Goal: Find specific page/section: Find specific page/section

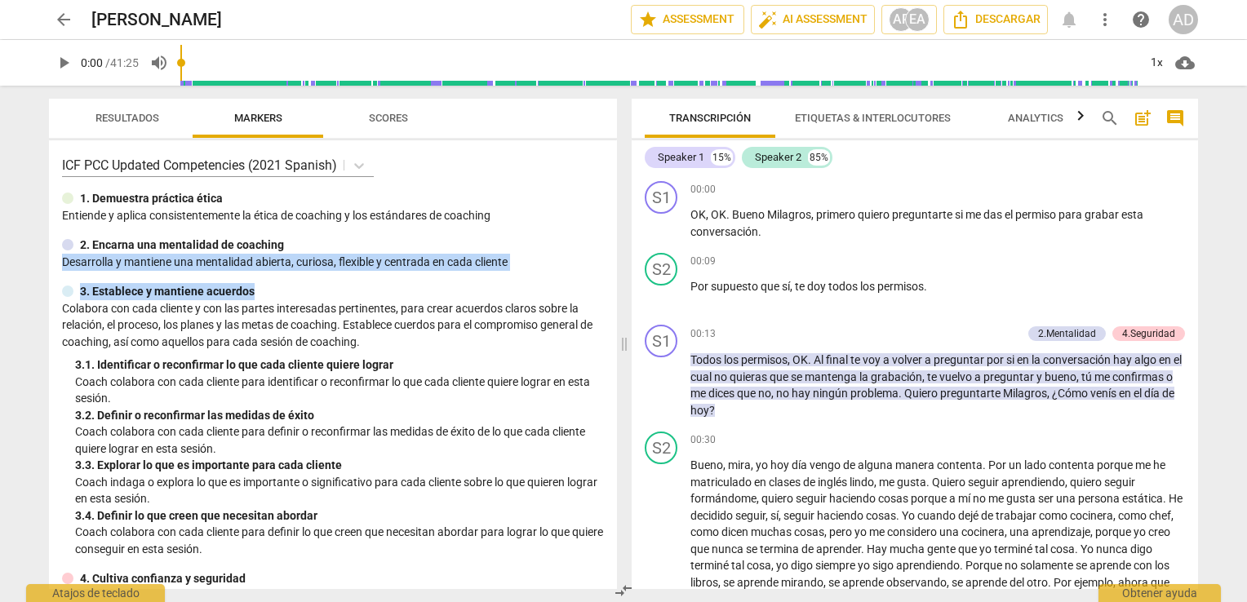
scroll to position [1576, 0]
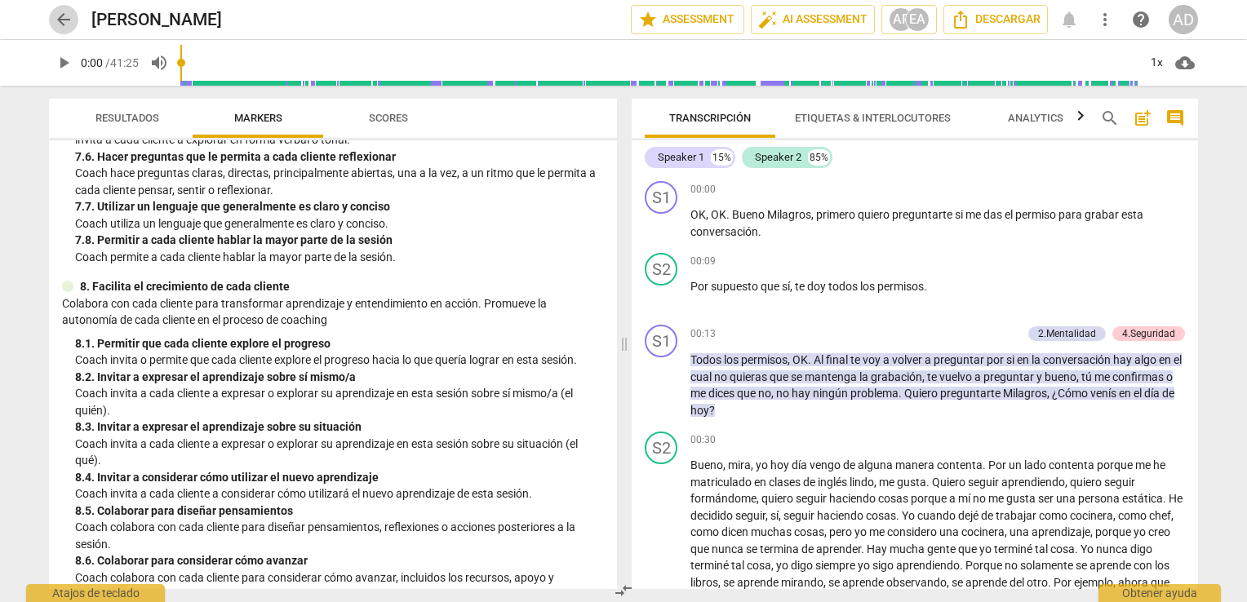
click at [65, 11] on span "arrow_back" at bounding box center [64, 20] width 20 height 20
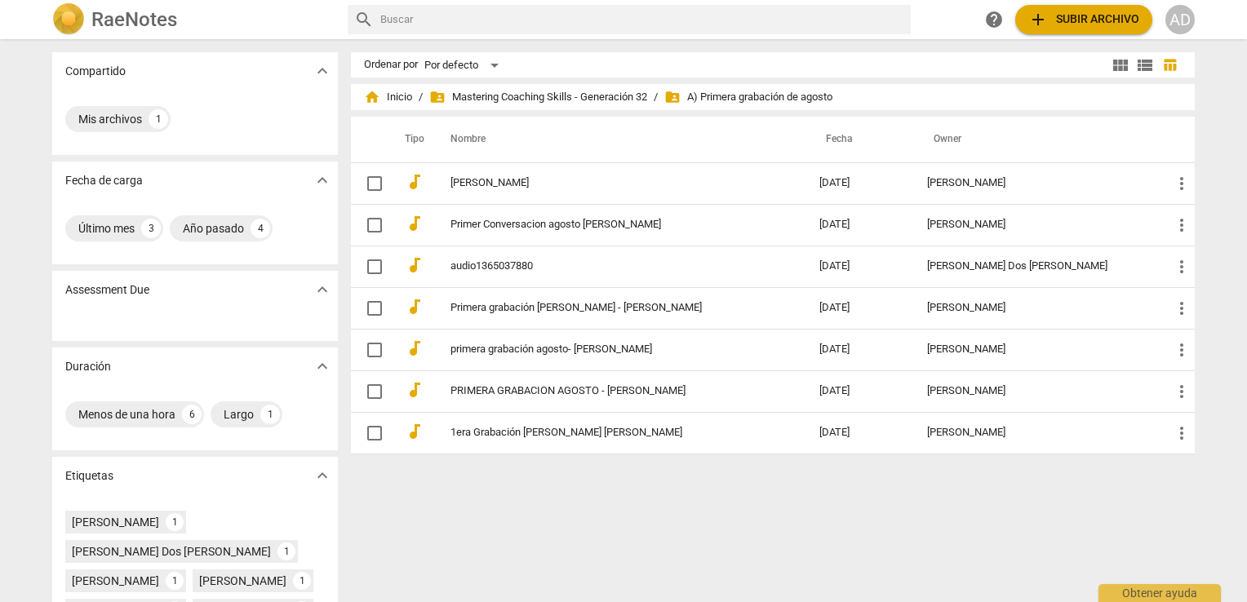
click at [607, 92] on span "folder_shared Mastering Coaching Skills - Generación 32" at bounding box center [538, 97] width 218 height 16
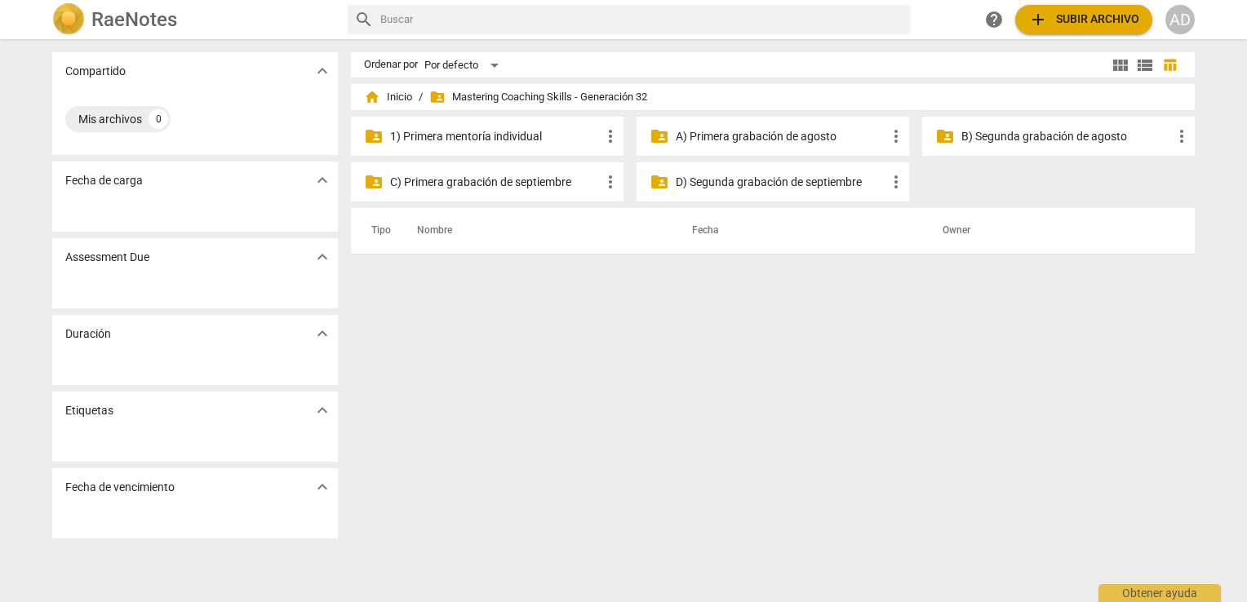
click at [532, 179] on p "C) Primera grabación de septiembre" at bounding box center [495, 182] width 211 height 17
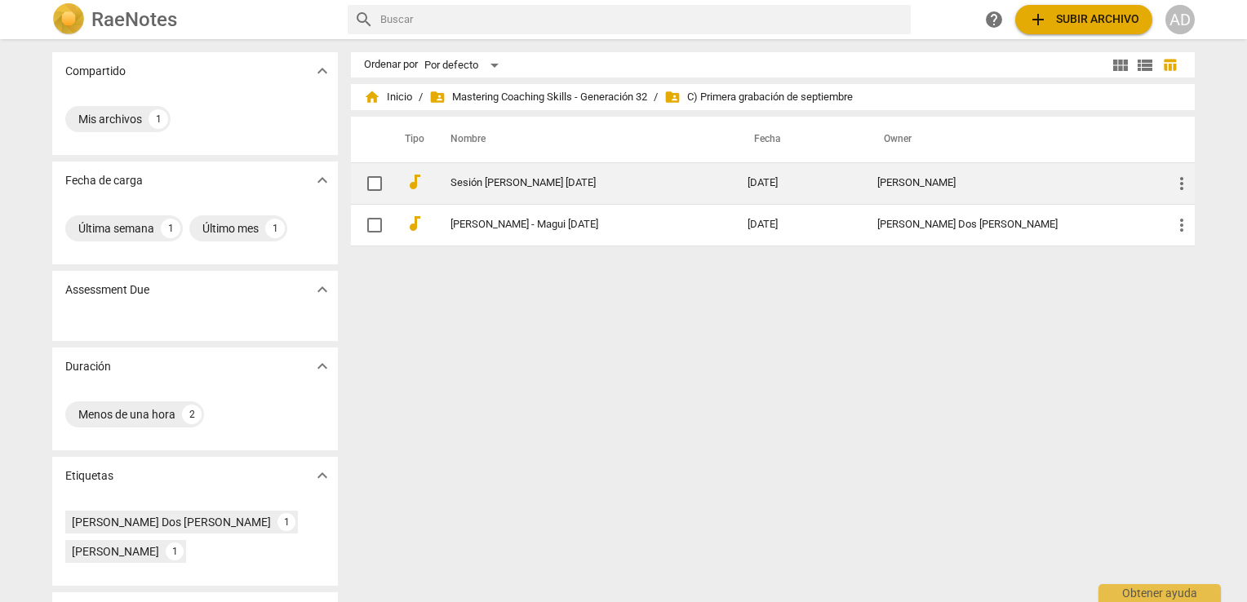
click at [522, 184] on link "Sesión [PERSON_NAME] [DATE]" at bounding box center [570, 183] width 238 height 12
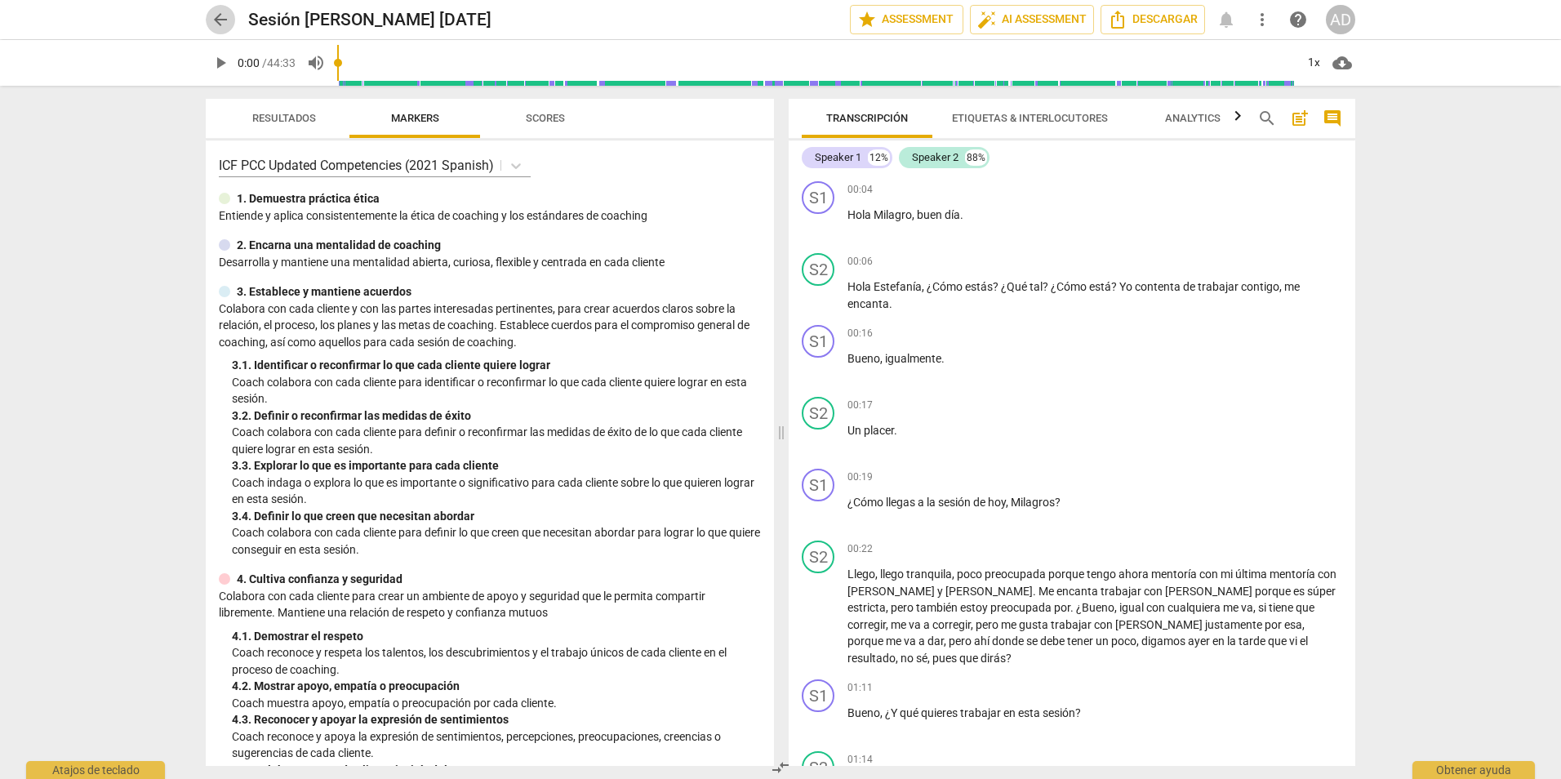
click at [221, 20] on span "arrow_back" at bounding box center [221, 20] width 20 height 20
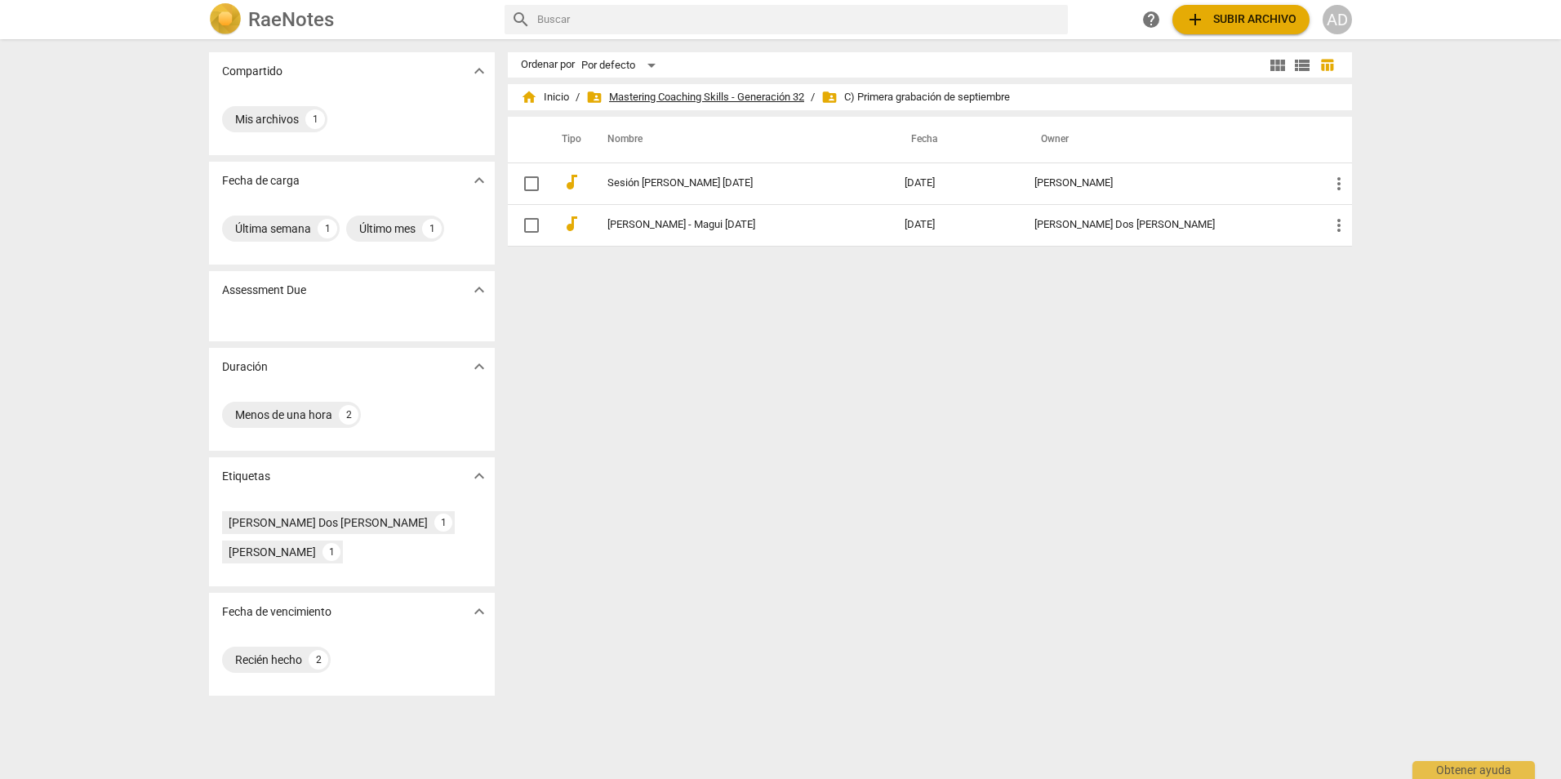
click at [754, 93] on span "folder_shared Mastering Coaching Skills - Generación 32" at bounding box center [695, 97] width 218 height 16
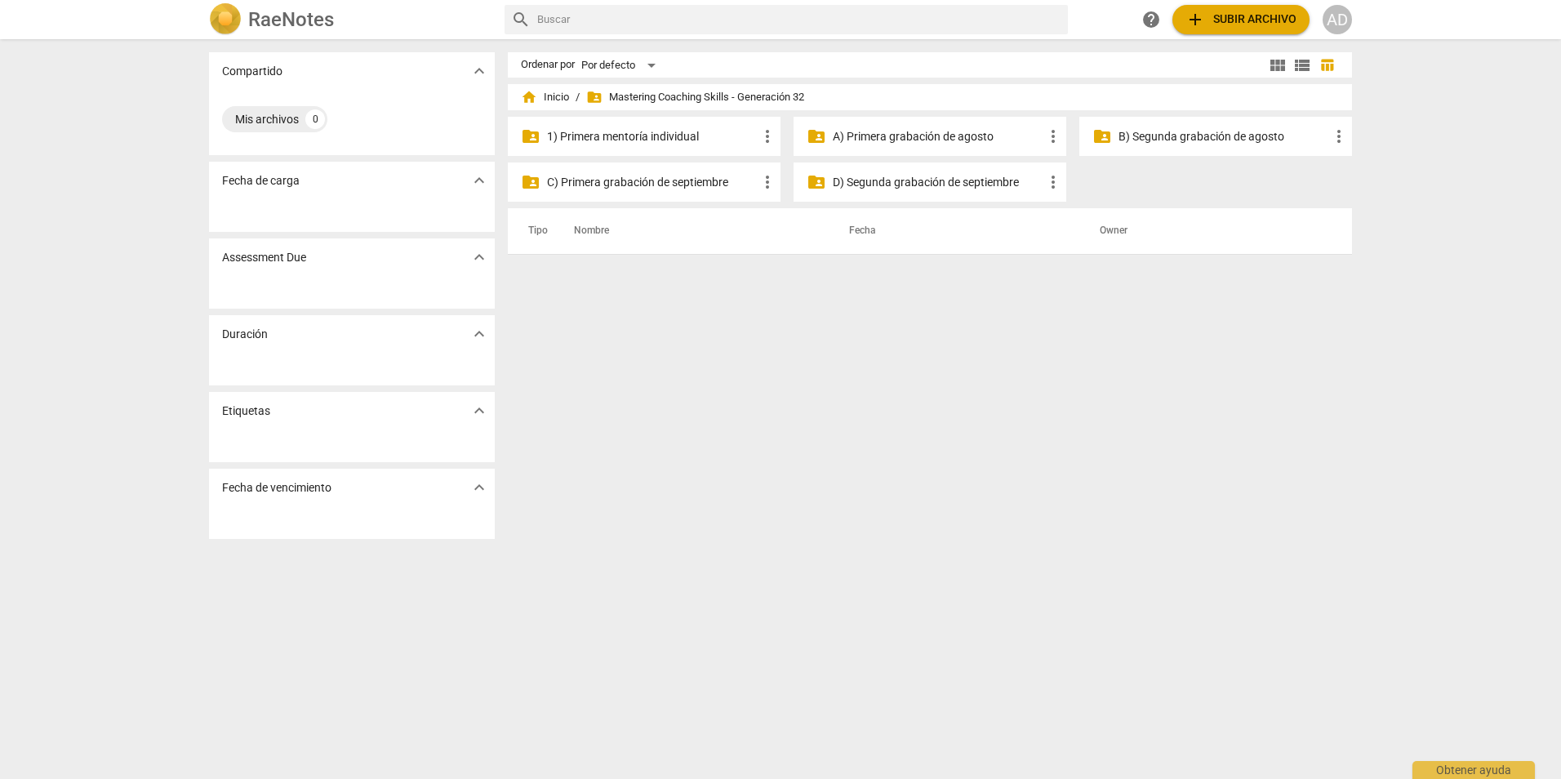
click at [685, 132] on p "1) Primera mentoría individual" at bounding box center [652, 136] width 211 height 17
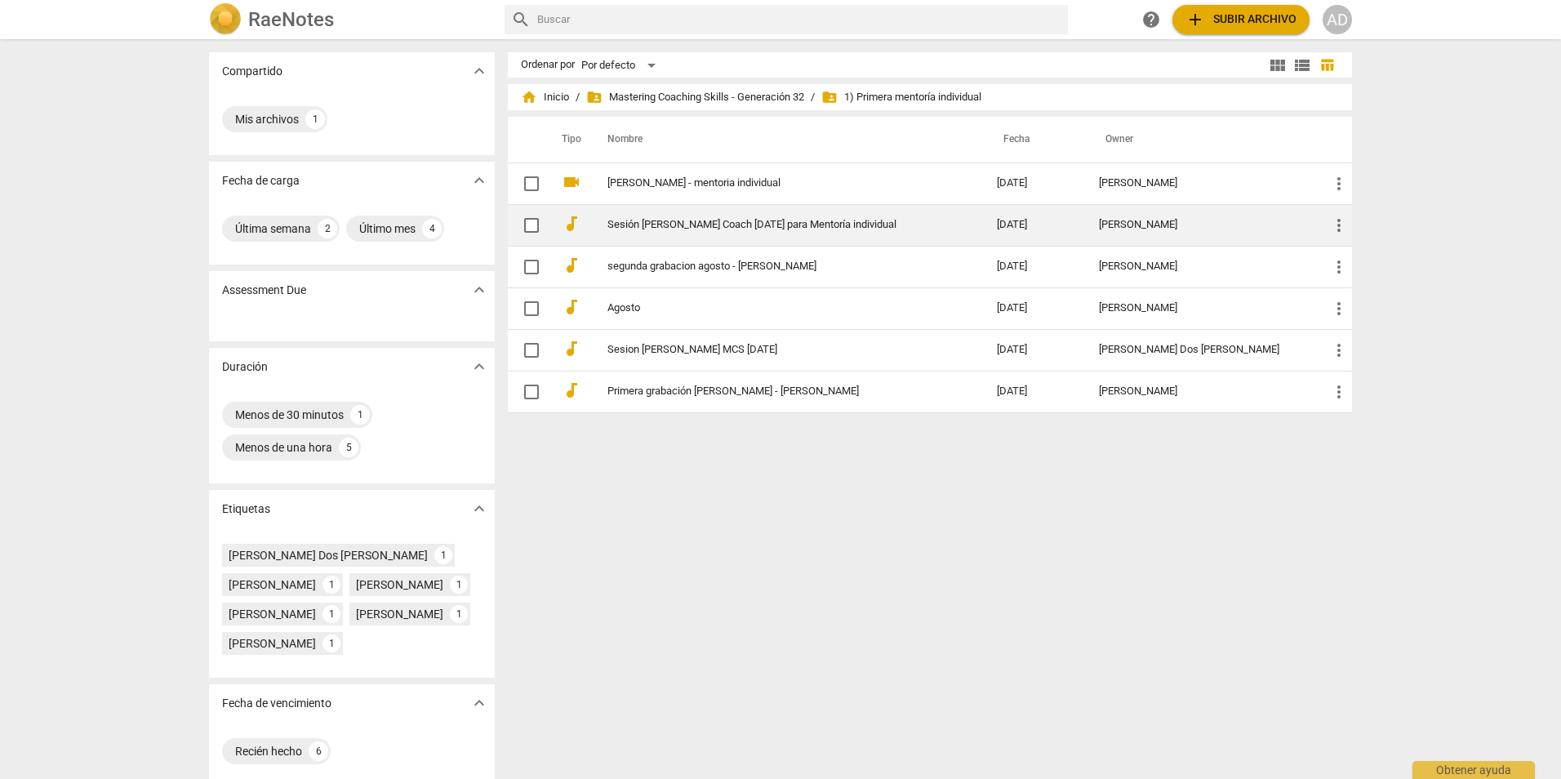
click at [730, 233] on td "Sesión [PERSON_NAME] Coach [DATE] para Mentoría individual" at bounding box center [786, 225] width 396 height 42
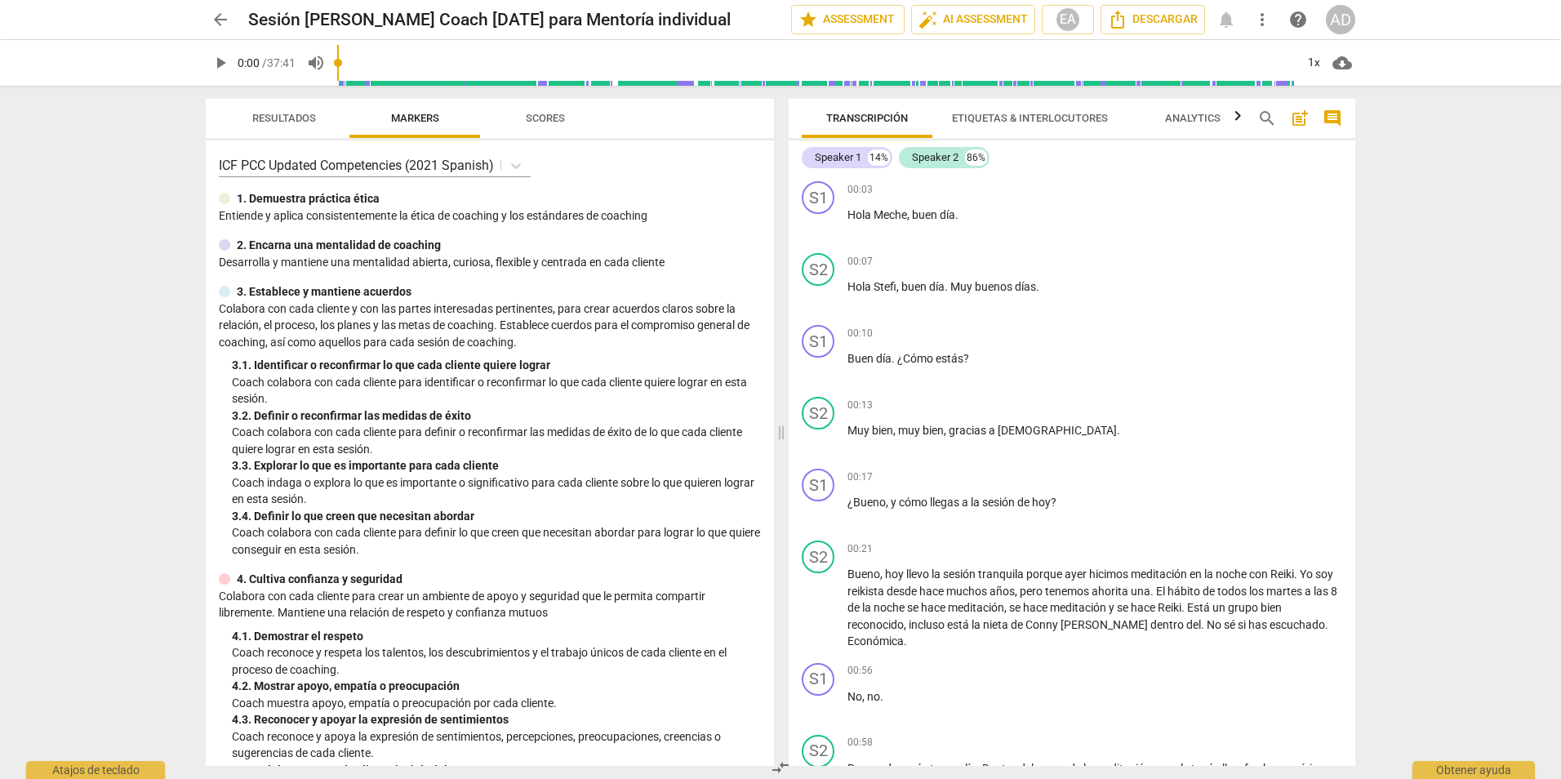
click at [1247, 504] on div "arrow_back Sesión [PERSON_NAME] Coach [DATE] para Mentoría individual edit star…" at bounding box center [780, 389] width 1561 height 779
